Goal: Navigation & Orientation: Find specific page/section

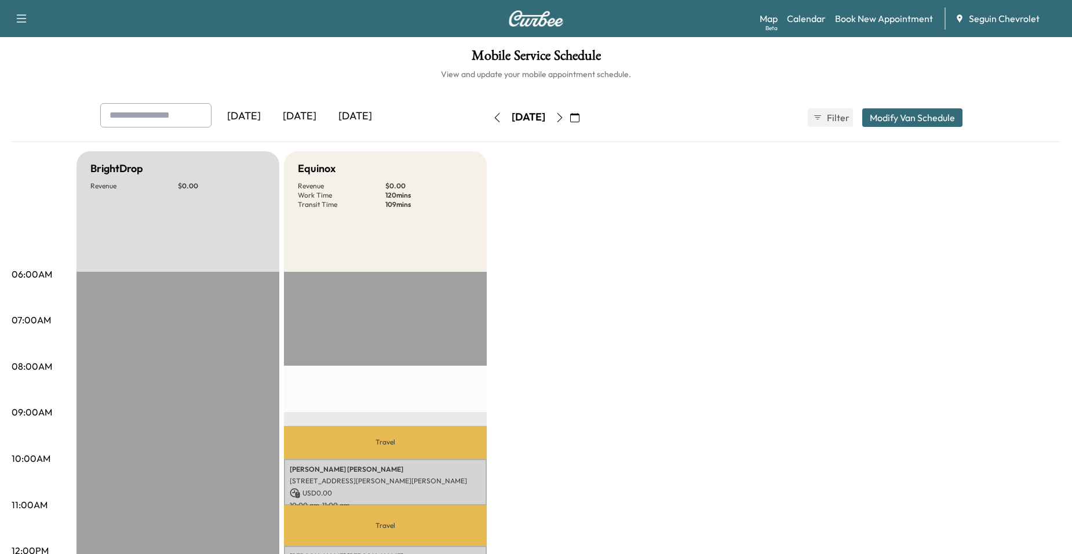
click at [564, 113] on icon "button" at bounding box center [559, 117] width 9 height 9
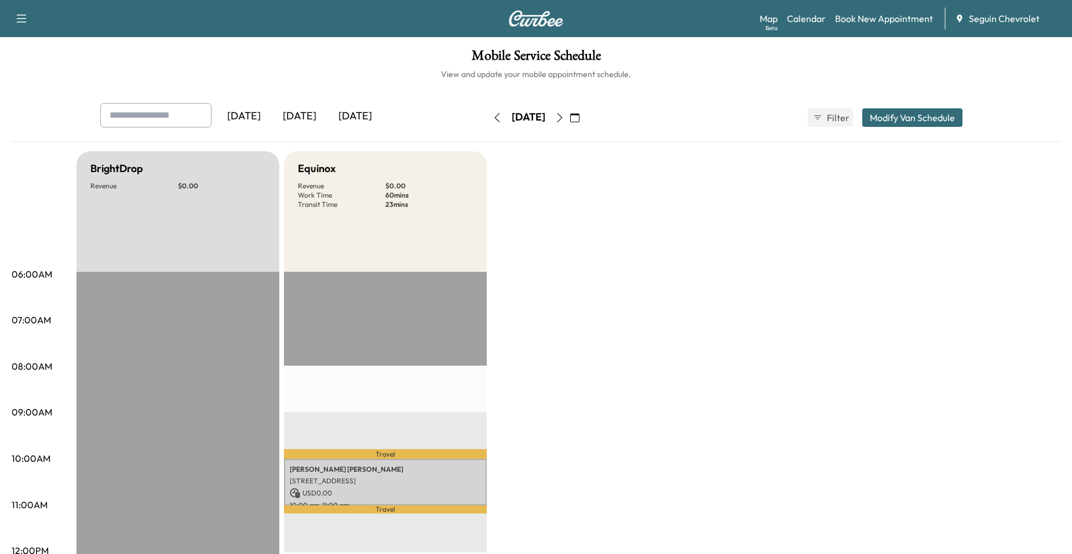
click at [564, 114] on icon "button" at bounding box center [559, 117] width 9 height 9
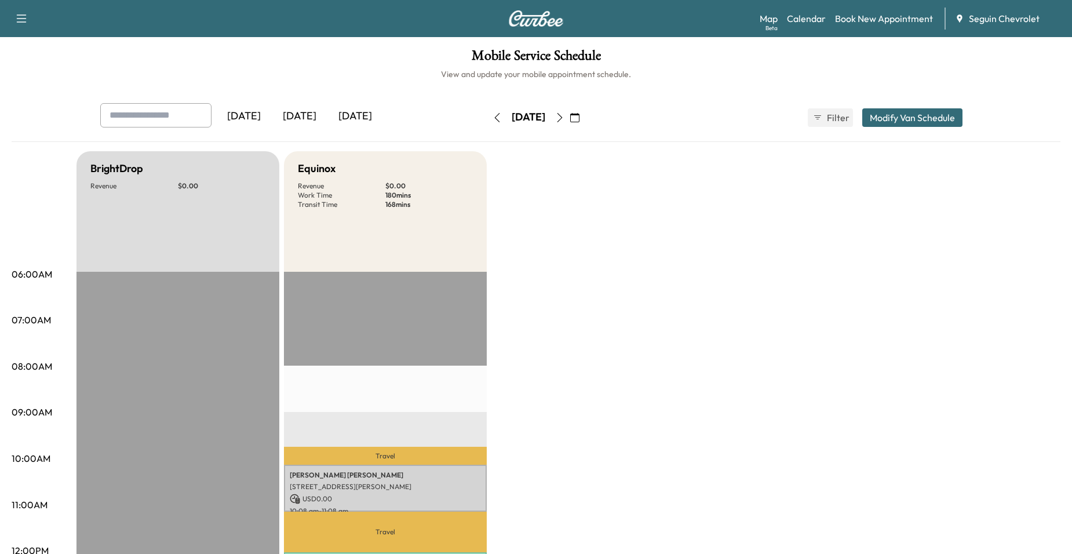
click at [570, 108] on button "button" at bounding box center [560, 117] width 20 height 19
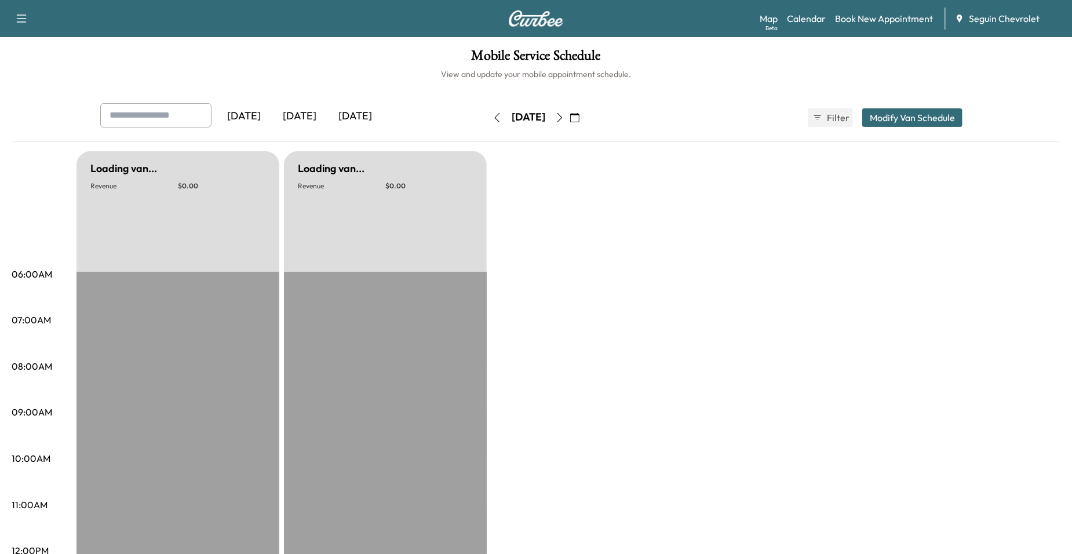
click at [570, 108] on button "button" at bounding box center [560, 117] width 20 height 19
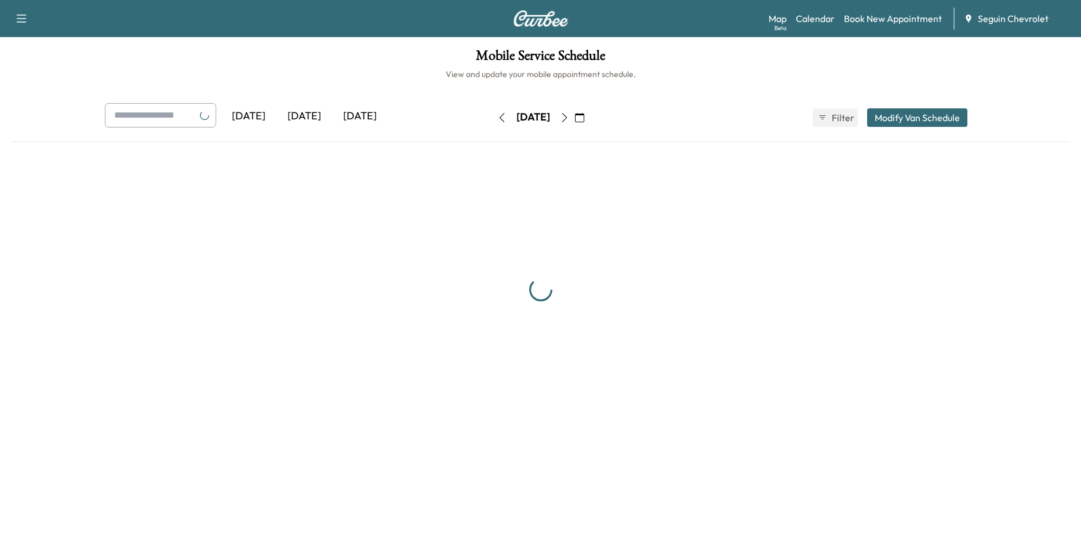
click at [574, 110] on button "button" at bounding box center [565, 117] width 20 height 19
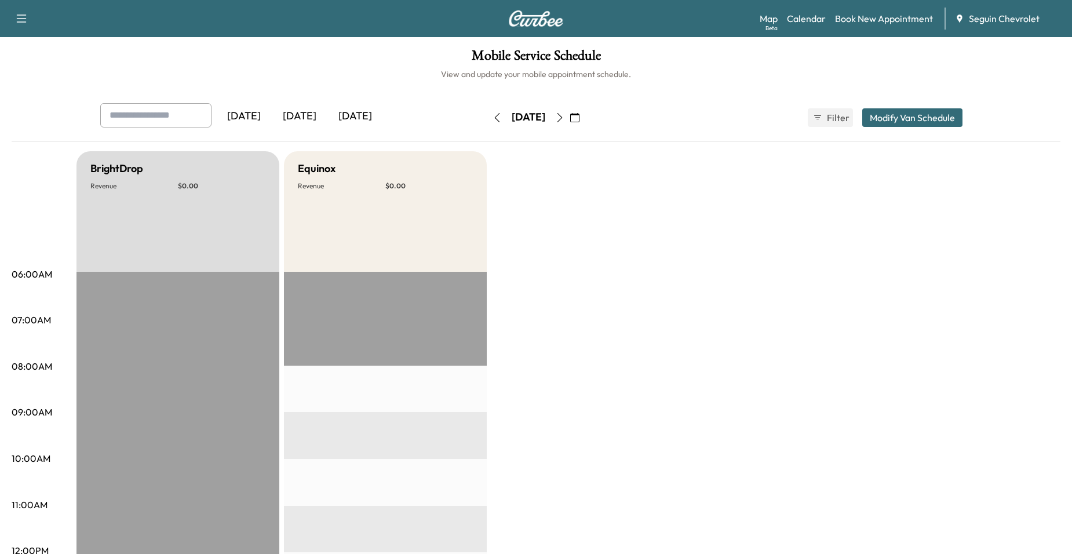
click at [570, 110] on button "button" at bounding box center [560, 117] width 20 height 19
click at [570, 114] on div "[DATE]" at bounding box center [528, 117] width 82 height 19
click at [570, 115] on button "button" at bounding box center [560, 117] width 20 height 19
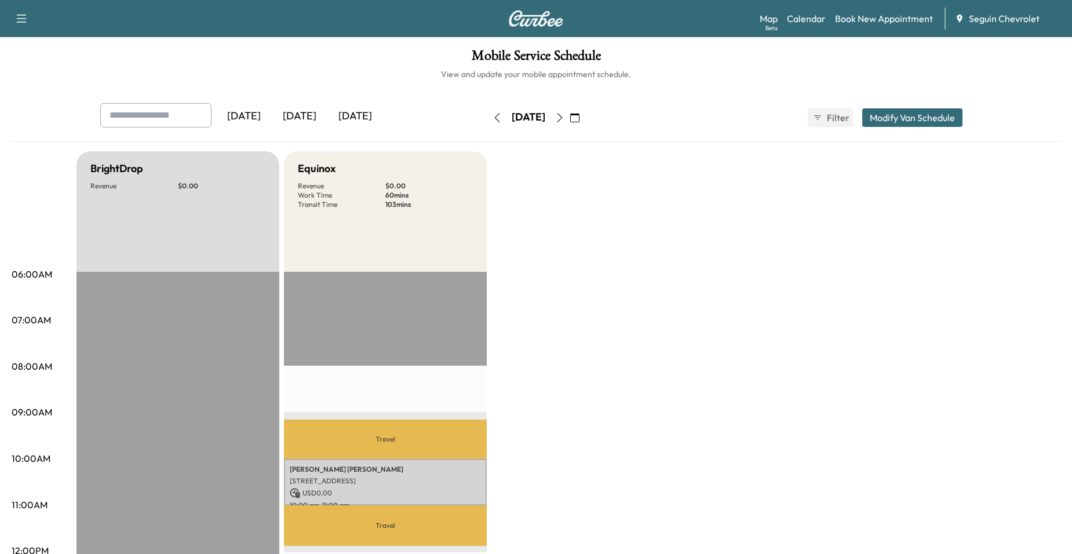
click at [564, 114] on icon "button" at bounding box center [559, 117] width 9 height 9
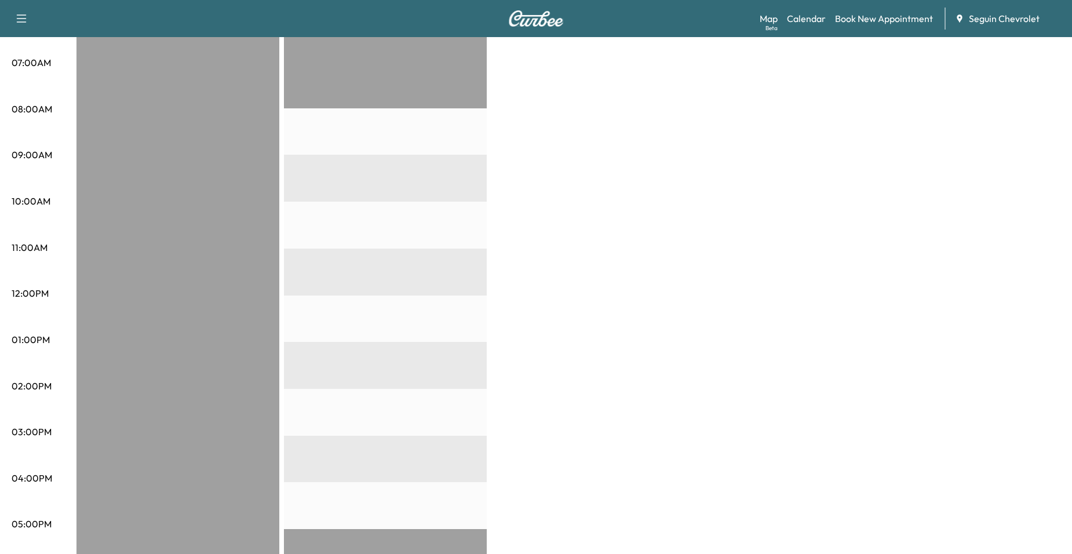
scroll to position [232, 0]
